Goal: Information Seeking & Learning: Understand process/instructions

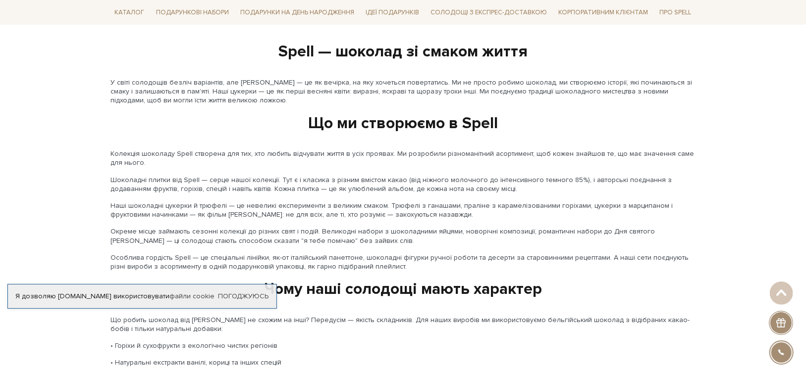
scroll to position [1139, 0]
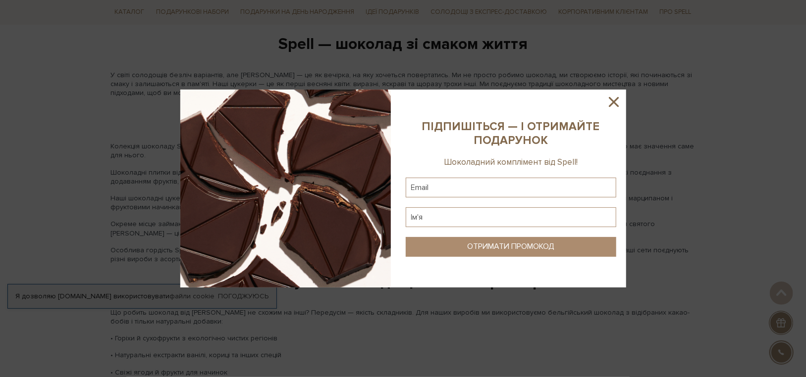
click at [607, 97] on icon at bounding box center [613, 102] width 17 height 17
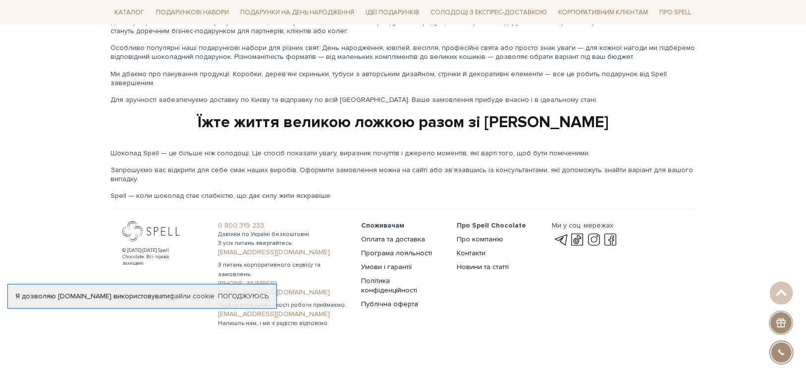
scroll to position [1698, 0]
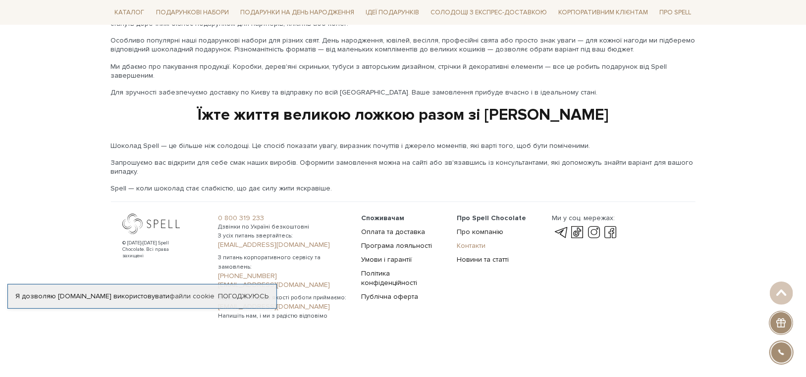
click at [464, 242] on link "Контакти" at bounding box center [471, 246] width 29 height 8
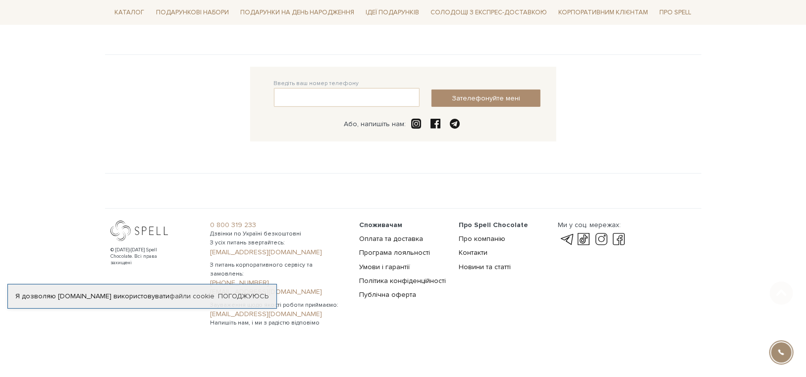
scroll to position [246, 0]
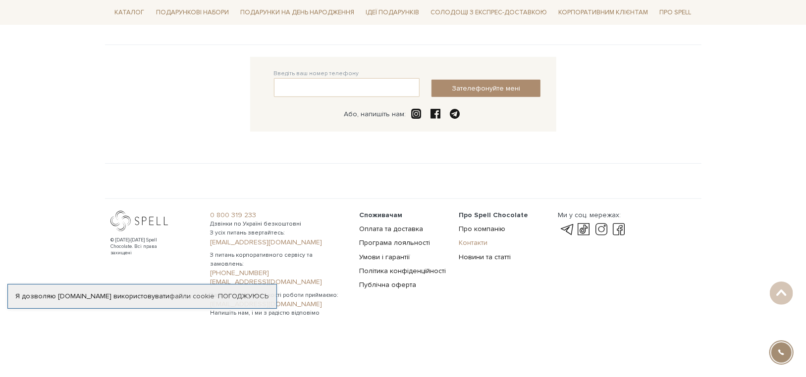
click at [474, 247] on link "Контакти" at bounding box center [473, 243] width 29 height 8
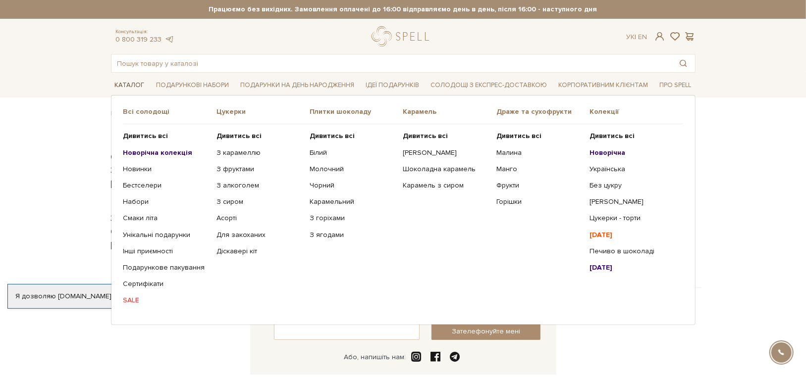
click at [127, 83] on link "Каталог" at bounding box center [130, 85] width 38 height 15
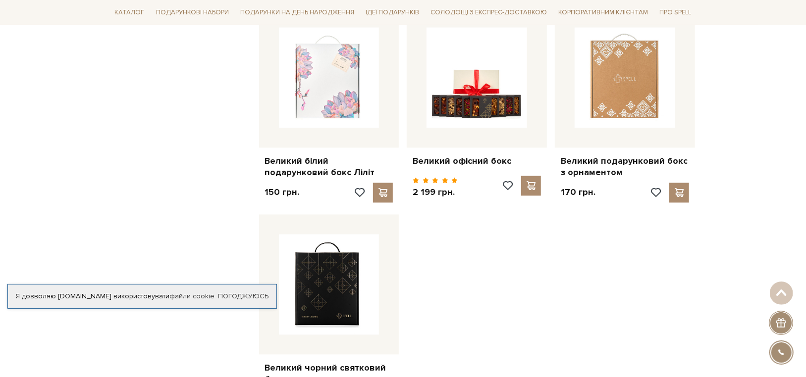
scroll to position [1188, 0]
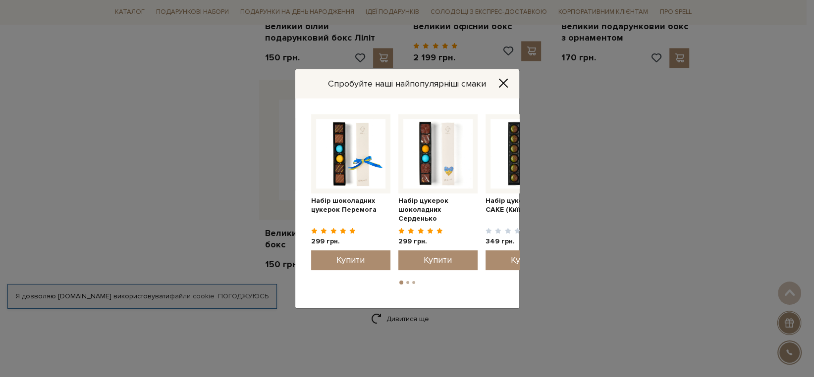
click at [502, 83] on icon "Close" at bounding box center [503, 83] width 8 height 8
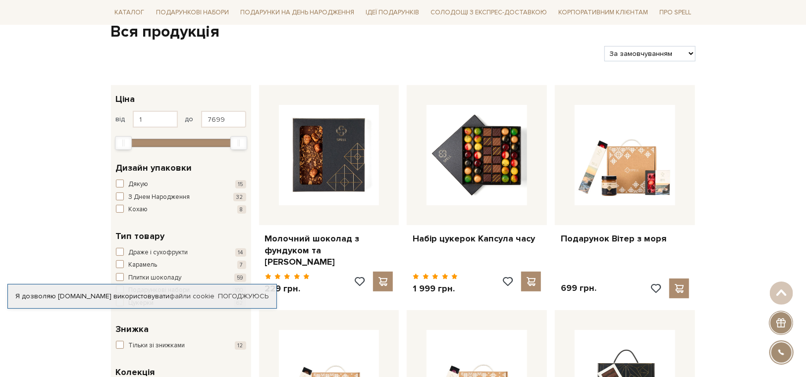
scroll to position [99, 0]
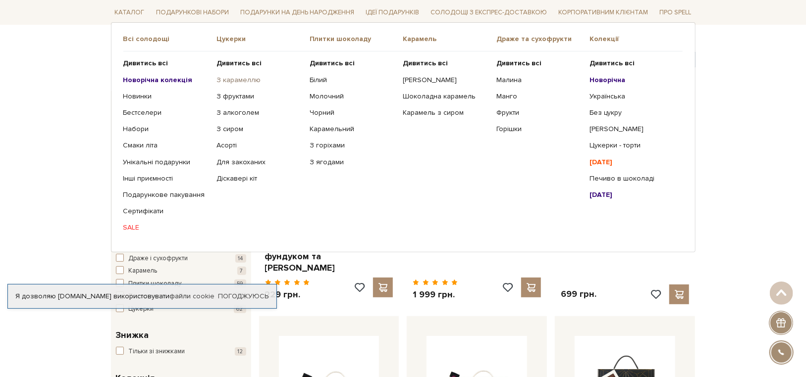
click at [231, 82] on link "З карамеллю" at bounding box center [259, 79] width 86 height 9
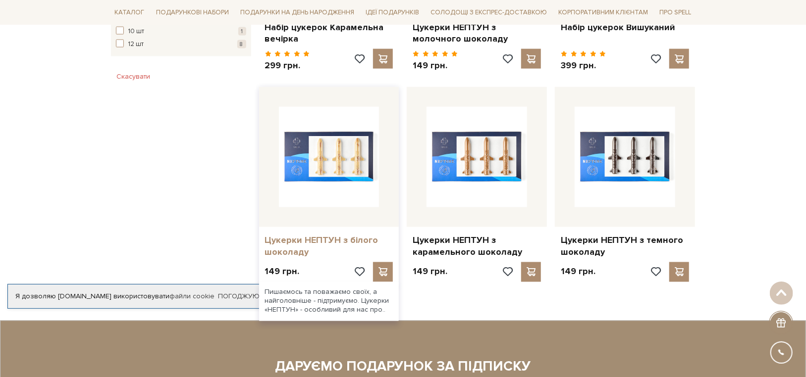
scroll to position [941, 0]
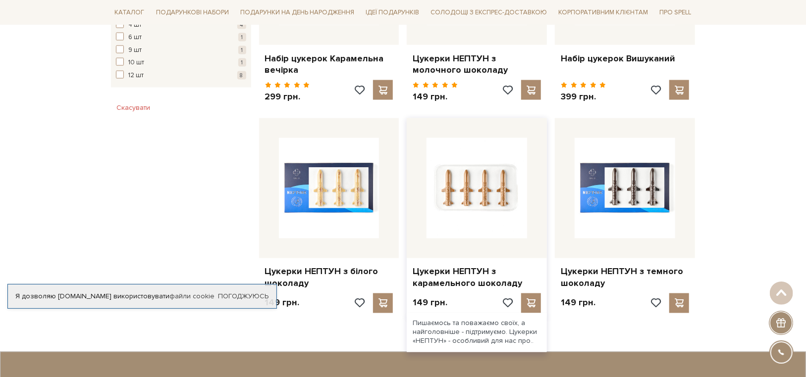
click at [481, 184] on img at bounding box center [476, 188] width 101 height 101
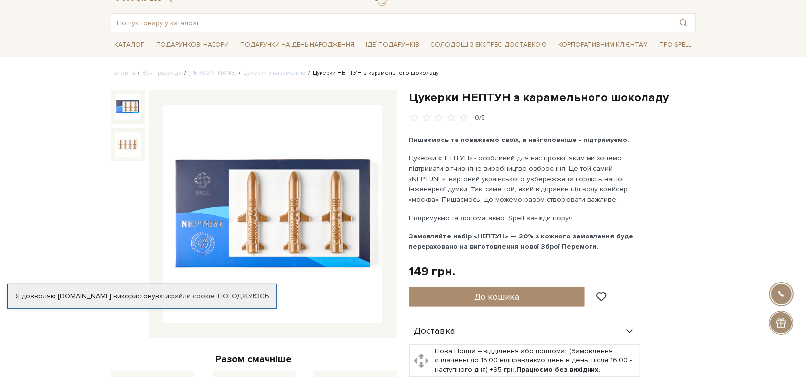
scroll to position [99, 0]
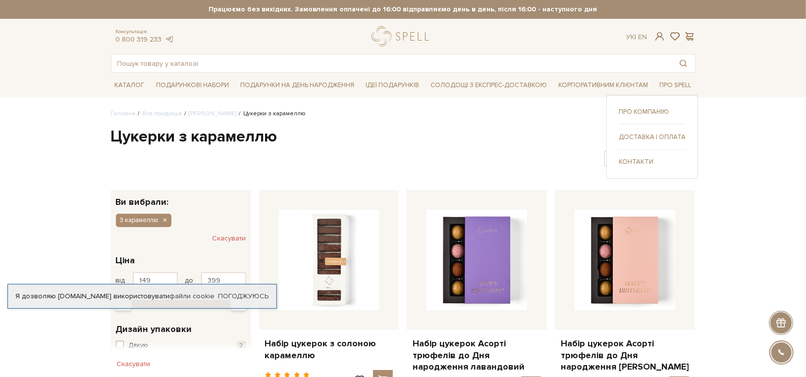
click at [660, 138] on link "Доставка і оплата" at bounding box center [652, 137] width 67 height 9
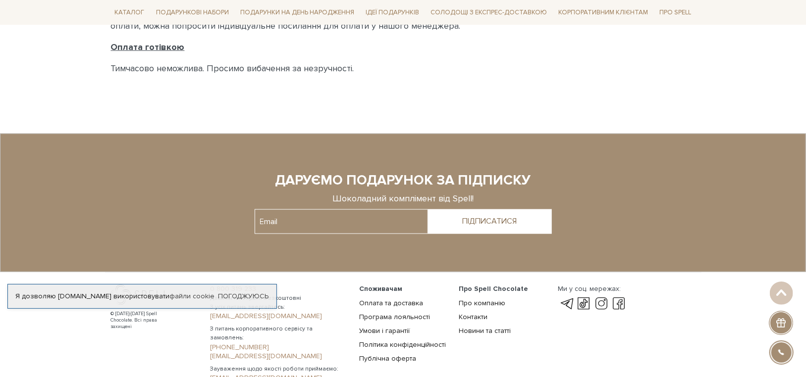
scroll to position [743, 0]
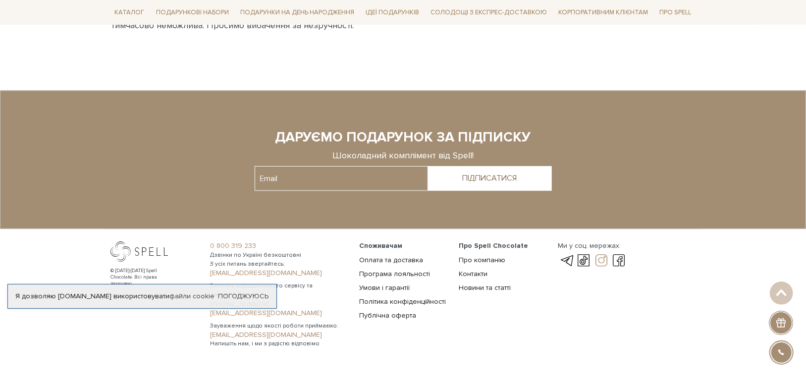
click at [603, 267] on link at bounding box center [601, 261] width 17 height 12
